Goal: Task Accomplishment & Management: Manage account settings

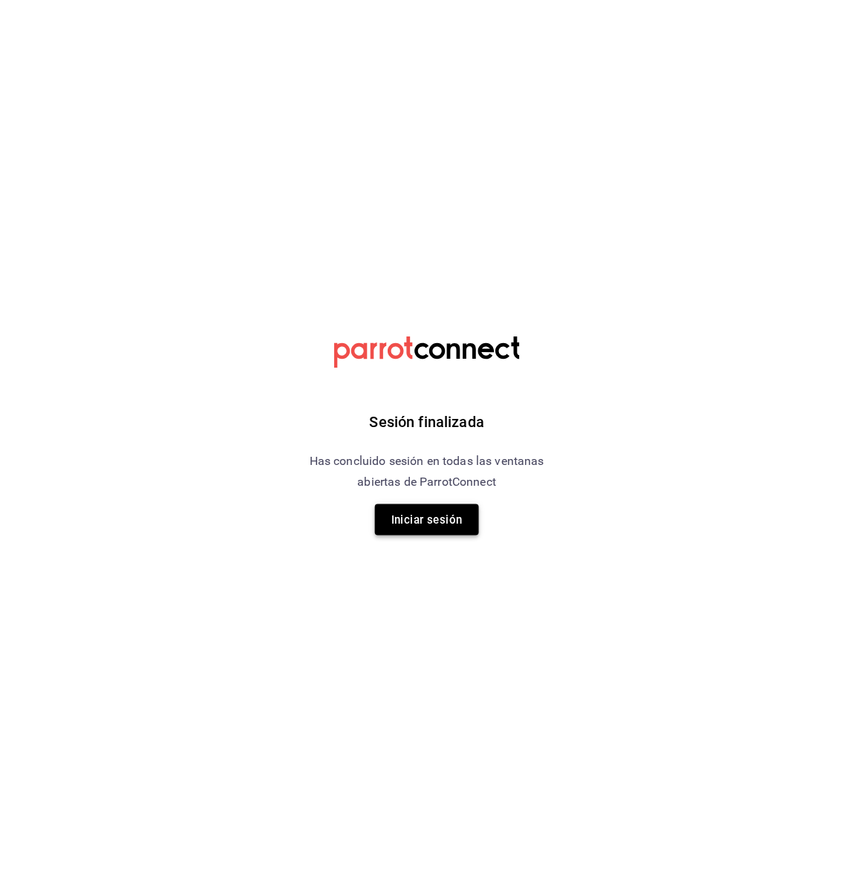
click at [436, 528] on button "Iniciar sesión" at bounding box center [427, 519] width 104 height 31
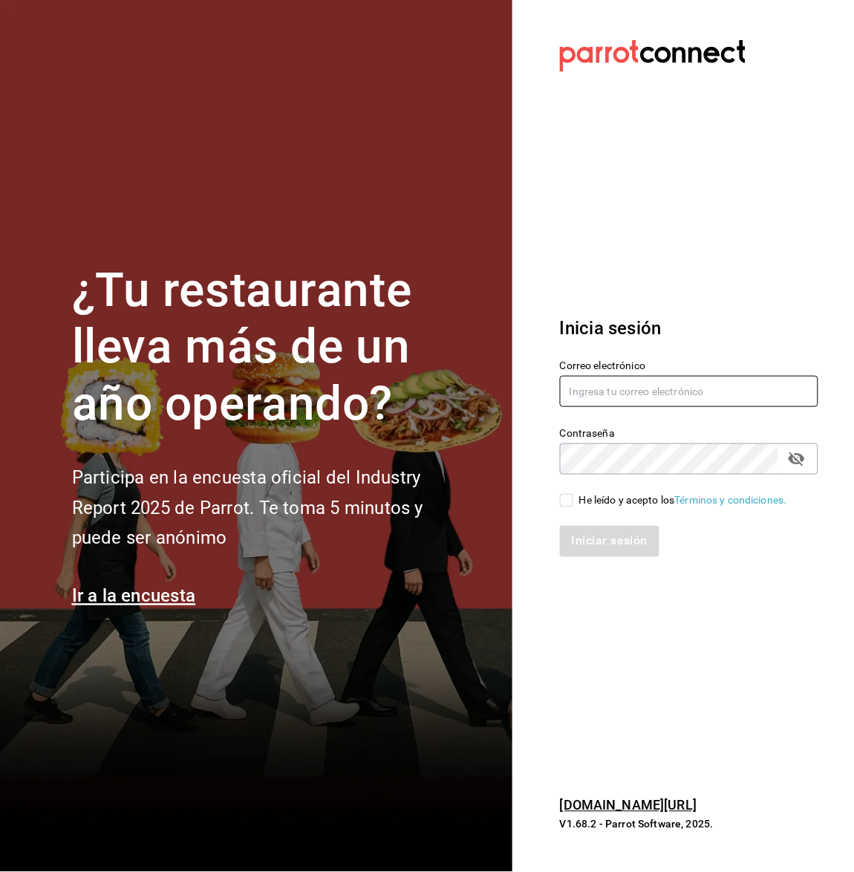
type input "[EMAIL_ADDRESS][DOMAIN_NAME]"
click at [569, 501] on input "He leído y acepto los Términos y condiciones." at bounding box center [566, 500] width 13 height 13
checkbox input "true"
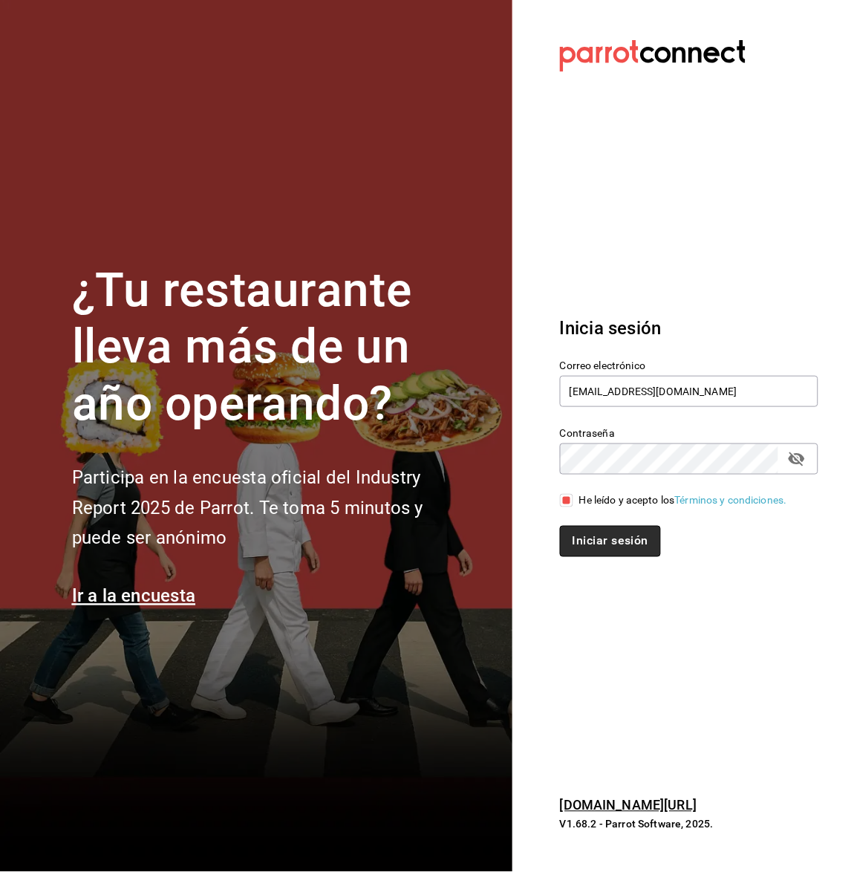
click at [584, 535] on button "Iniciar sesión" at bounding box center [610, 541] width 101 height 31
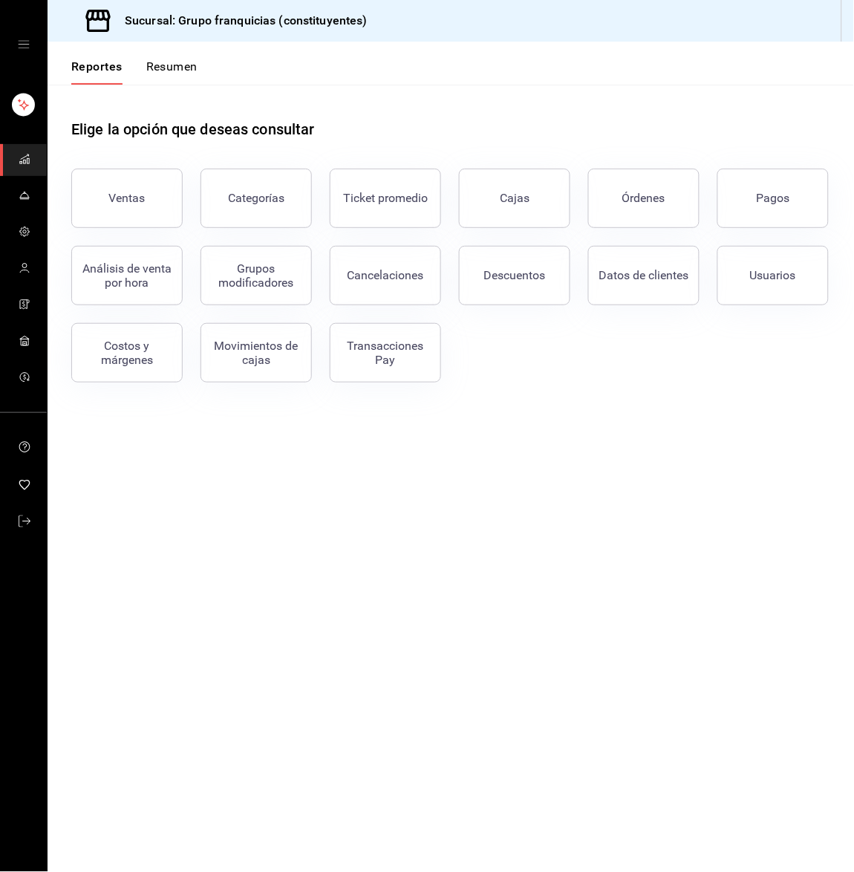
click at [180, 67] on button "Resumen" at bounding box center [171, 71] width 51 height 25
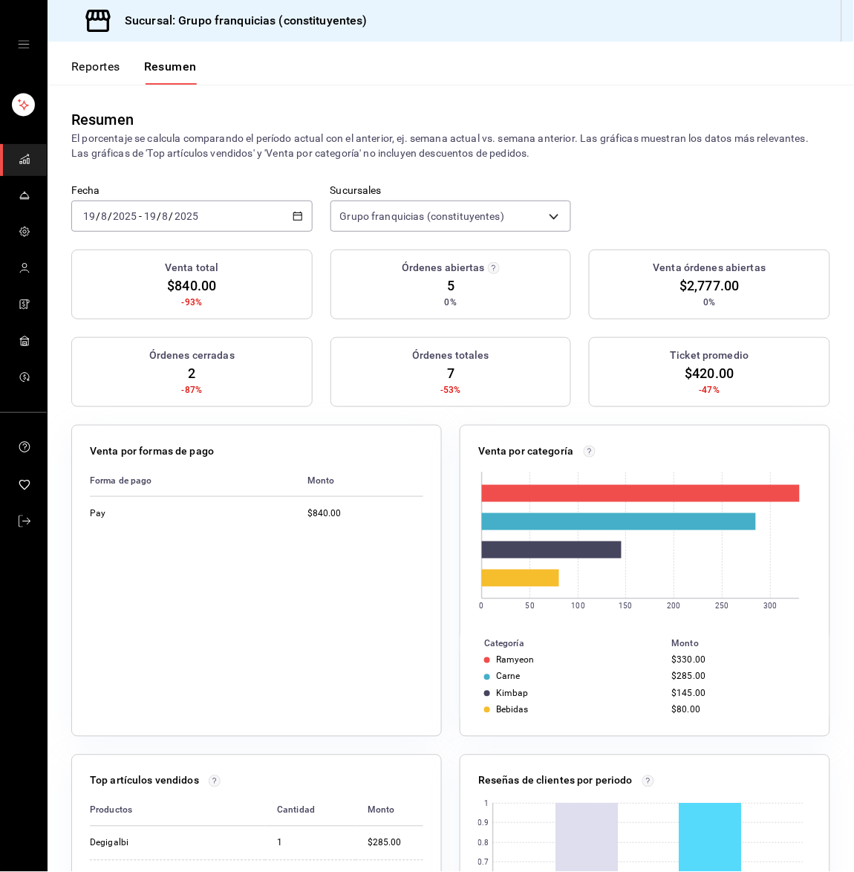
click at [235, 213] on div "2025-08-19 19 / 8 / 2025 - 2025-08-19 19 / 8 / 2025" at bounding box center [191, 216] width 241 height 31
click at [193, 247] on li "Hoy" at bounding box center [141, 260] width 139 height 33
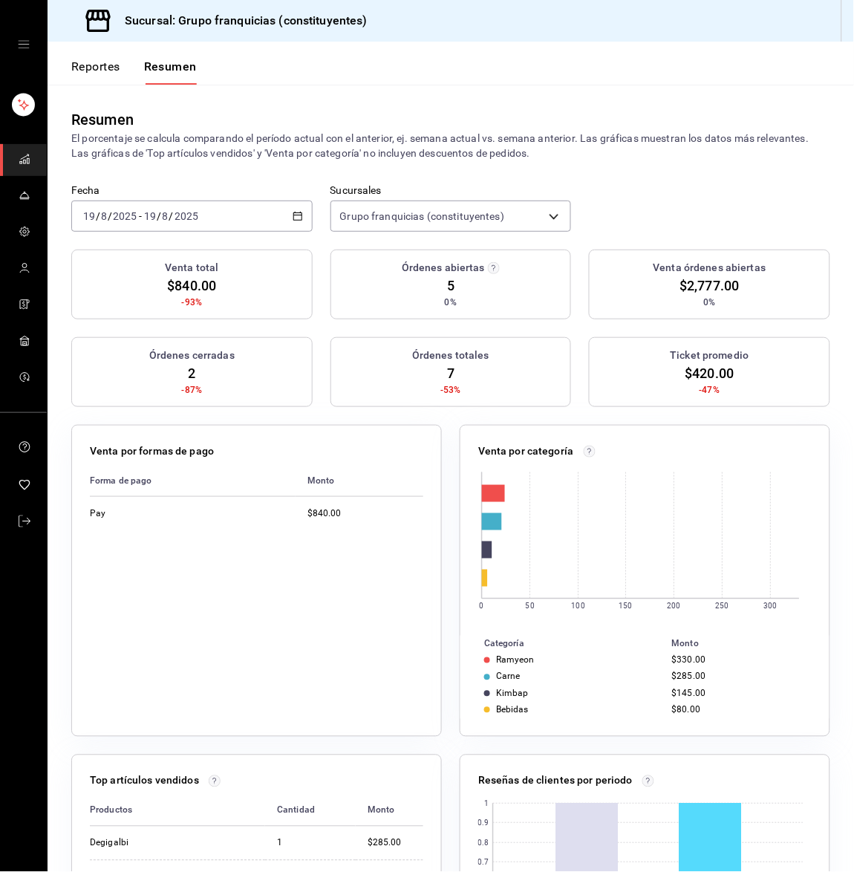
click at [396, 39] on div "Sucursal: Grupo franquicias (constituyentes)" at bounding box center [451, 21] width 806 height 42
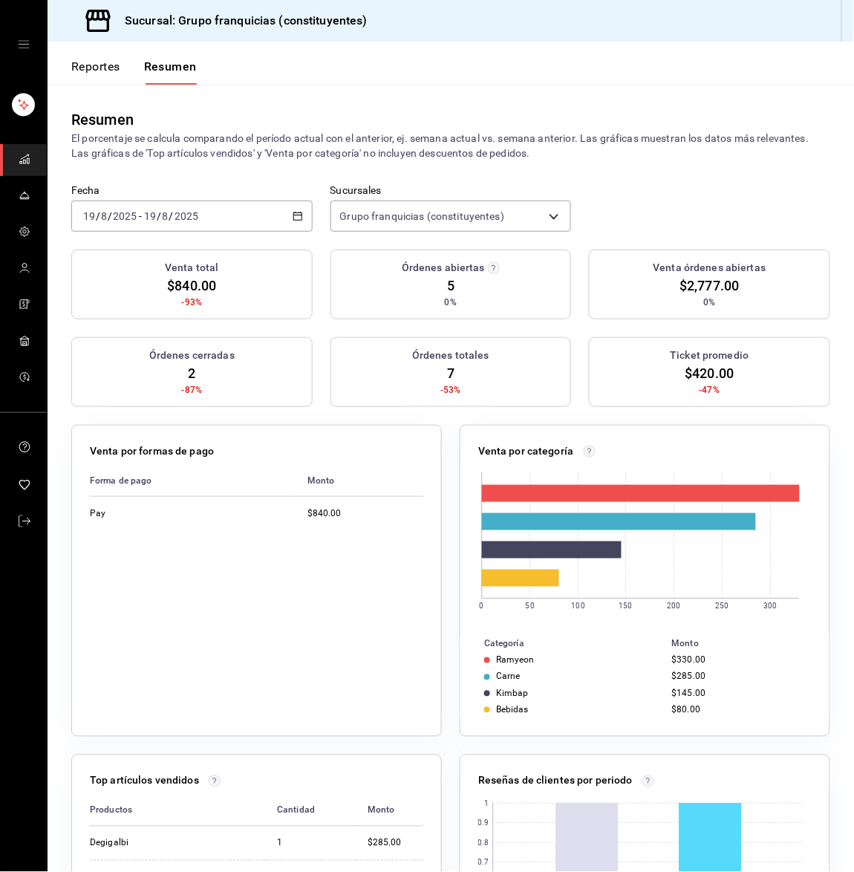
click at [128, 220] on input "2025" at bounding box center [124, 216] width 25 height 12
click at [121, 247] on li "Hoy" at bounding box center [141, 260] width 139 height 33
click at [224, 223] on div "2025-08-19 19 / 8 / 2025 - 2025-08-19 19 / 8 / 2025" at bounding box center [191, 216] width 241 height 31
click at [148, 263] on span "Hoy" at bounding box center [141, 261] width 115 height 16
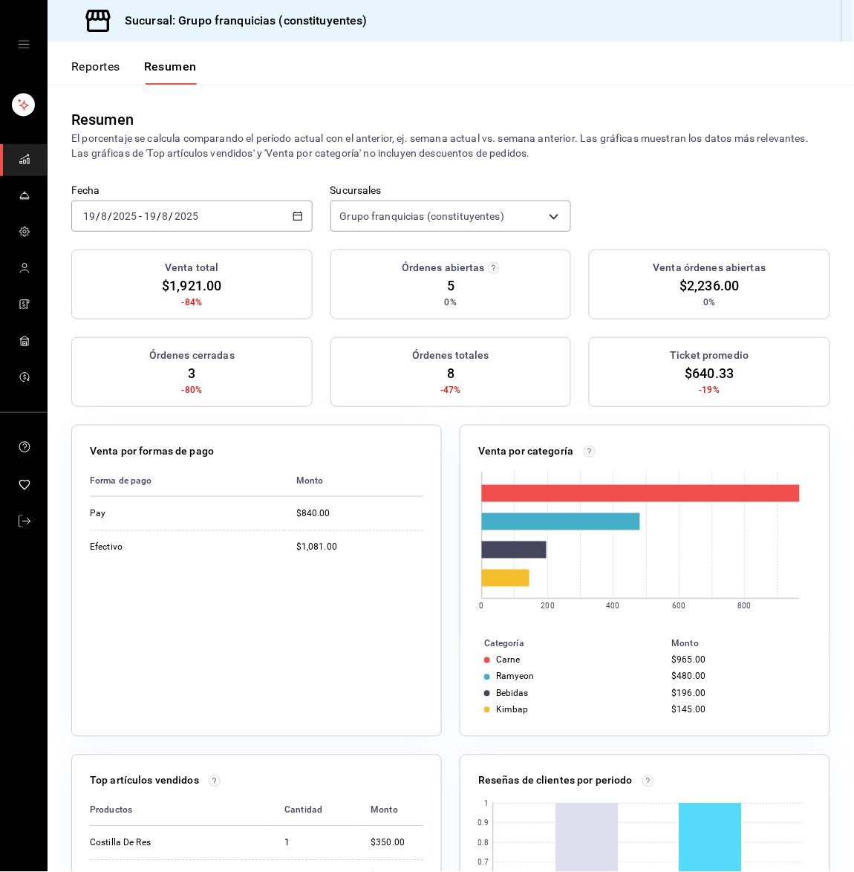
click at [210, 194] on label "Fecha" at bounding box center [191, 191] width 241 height 10
click at [201, 204] on div "2025-08-19 19 / 8 / 2025 - 2025-08-19 19 / 8 / 2025" at bounding box center [191, 216] width 241 height 31
click at [167, 258] on span "Hoy" at bounding box center [141, 261] width 115 height 16
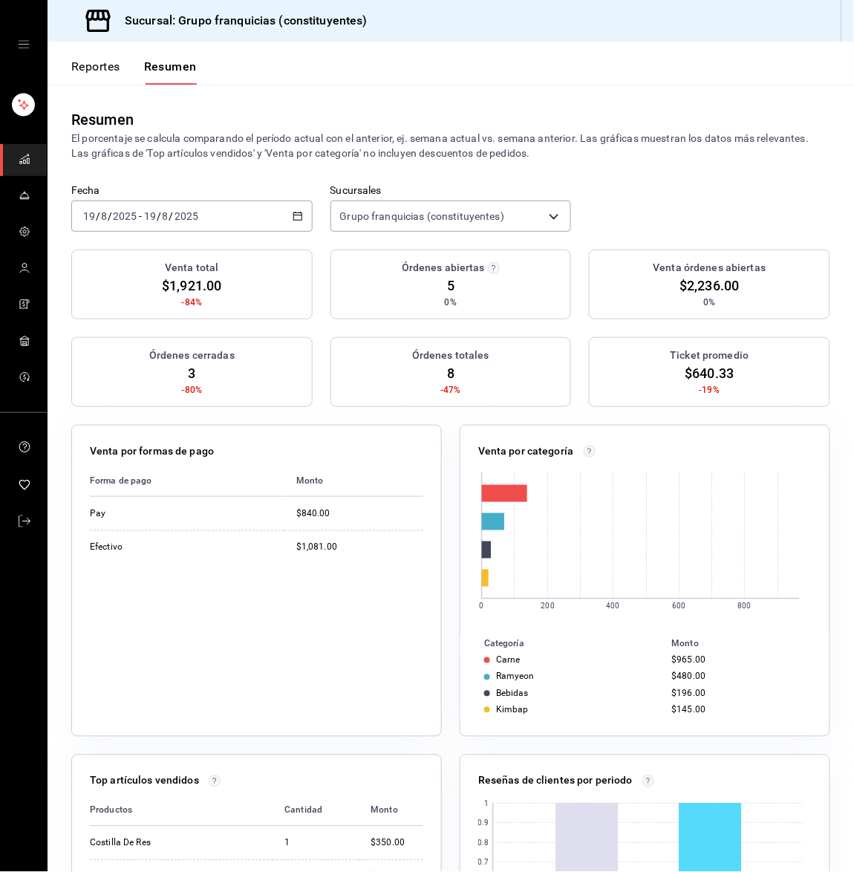
click at [249, 137] on p "El porcentaje se calcula comparando el período actual con el anterior, ej. sema…" at bounding box center [450, 146] width 759 height 30
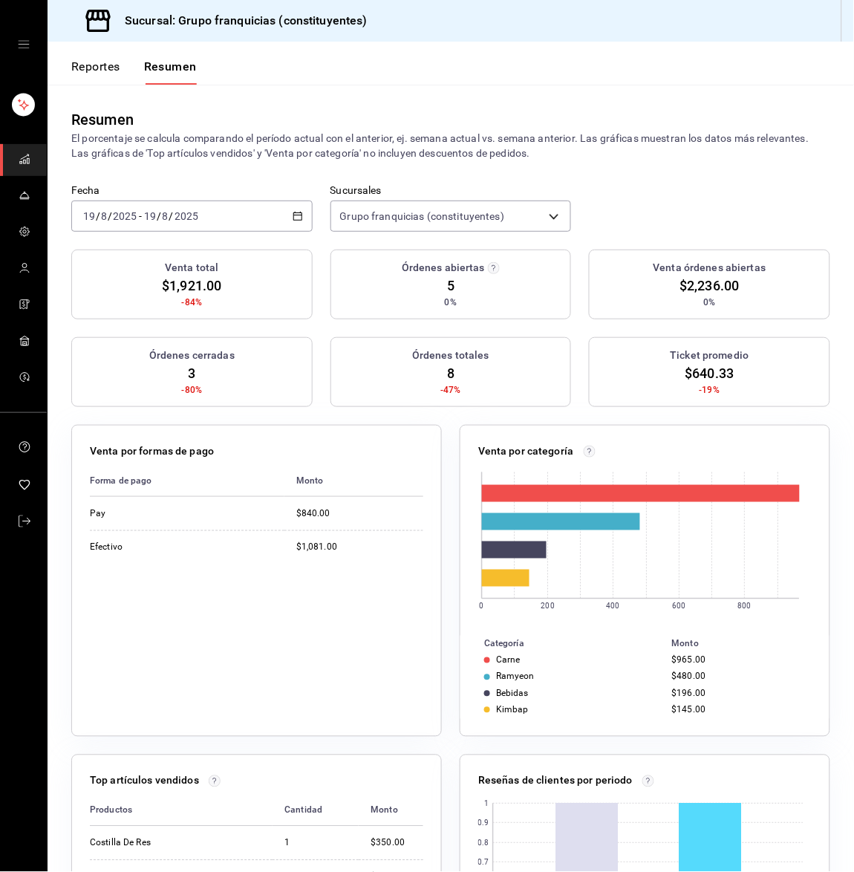
click at [203, 209] on div "2025-08-19 19 / 8 / 2025 - 2025-08-19 19 / 8 / 2025" at bounding box center [191, 216] width 241 height 31
click at [154, 262] on span "Hoy" at bounding box center [141, 261] width 115 height 16
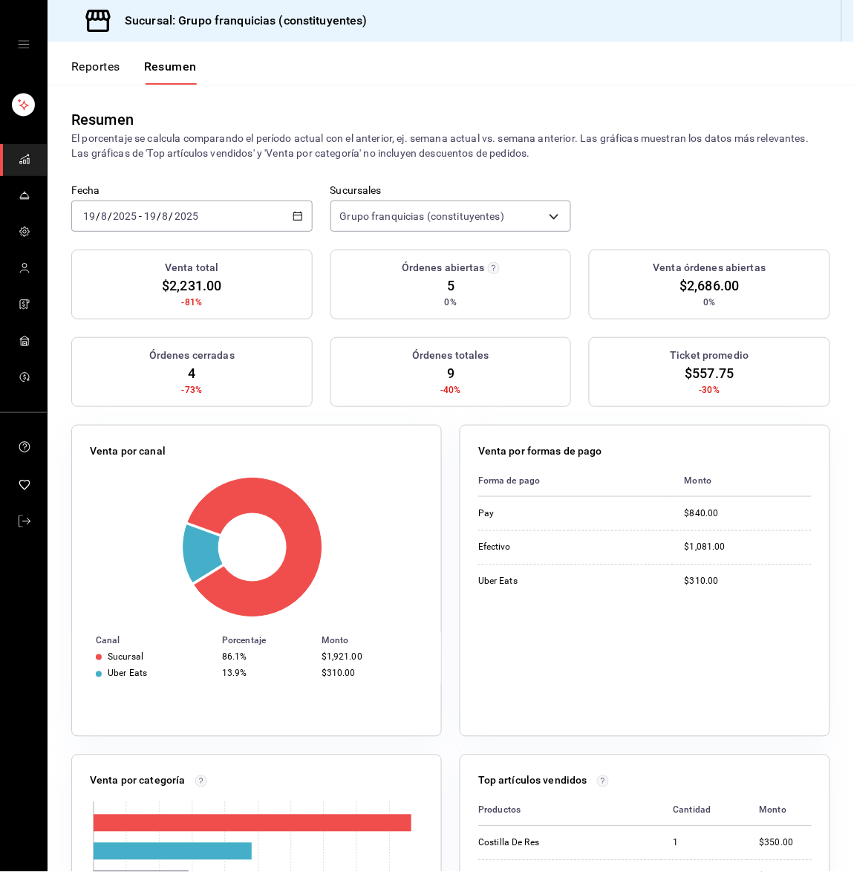
click at [226, 225] on div "2025-08-19 19 / 8 / 2025 - 2025-08-19 19 / 8 / 2025" at bounding box center [191, 216] width 241 height 31
click at [163, 261] on span "Hoy" at bounding box center [141, 261] width 115 height 16
click at [212, 220] on div "2025-08-19 19 / 8 / 2025 - 2025-08-19 19 / 8 / 2025" at bounding box center [191, 216] width 241 height 31
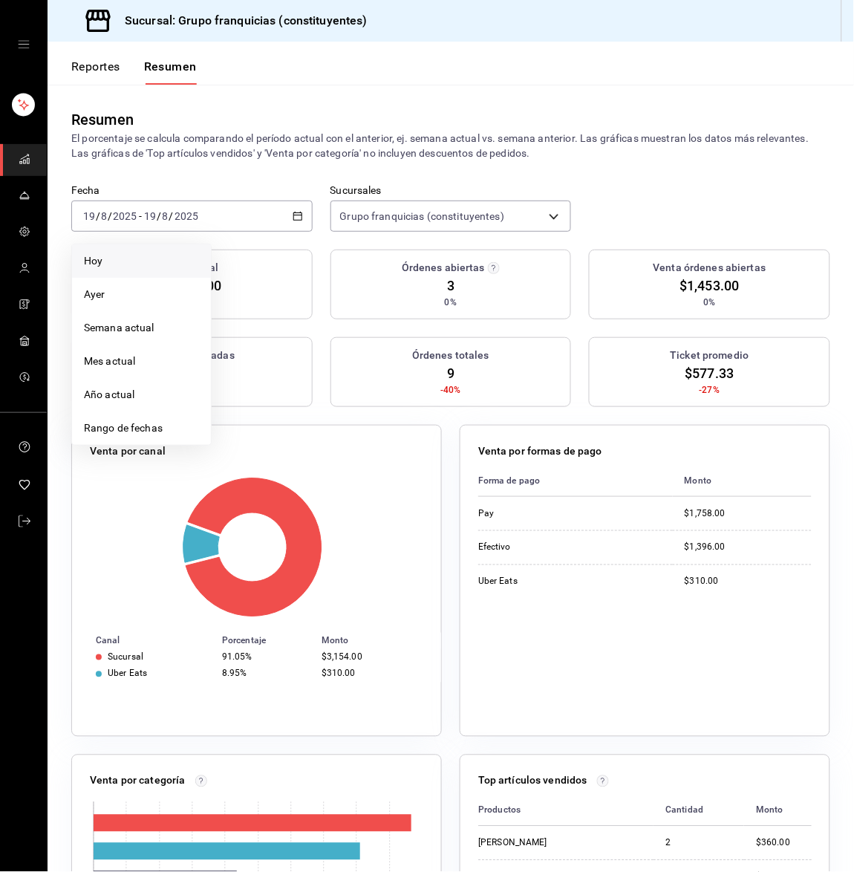
click at [149, 273] on li "Hoy" at bounding box center [141, 260] width 139 height 33
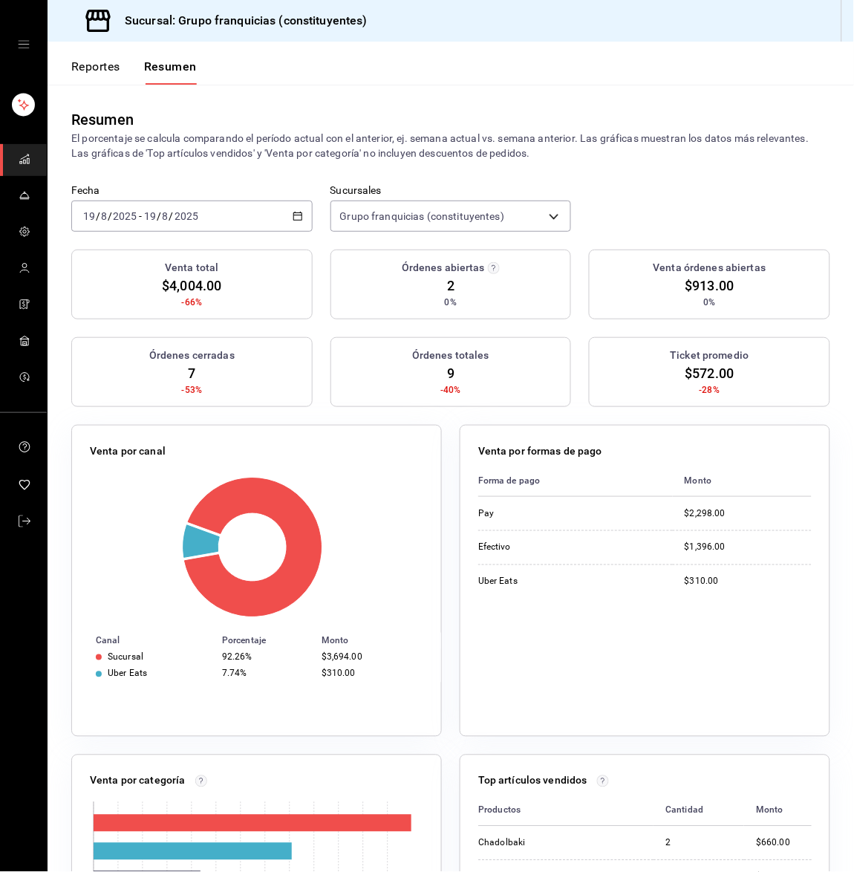
click at [204, 203] on div "2025-08-19 19 / 8 / 2025 - 2025-08-19 19 / 8 / 2025" at bounding box center [191, 216] width 241 height 31
click at [160, 249] on li "Hoy" at bounding box center [141, 260] width 139 height 33
click at [198, 222] on div "2025-08-19 19 / 8 / 2025 - 2025-08-19 19 / 8 / 2025" at bounding box center [191, 216] width 241 height 31
click at [168, 251] on li "Hoy" at bounding box center [141, 260] width 139 height 33
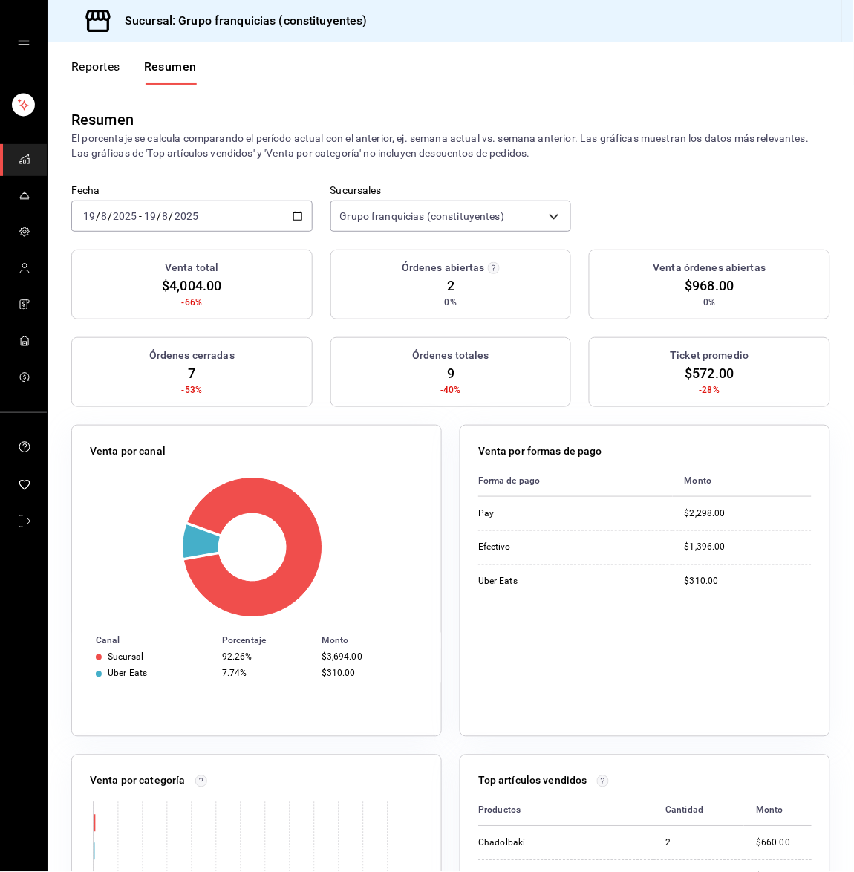
click at [203, 196] on div "Fecha 2025-08-19 19 / 8 / 2025 - 2025-08-19 19 / 8 / 2025" at bounding box center [191, 208] width 241 height 48
